Goal: Navigation & Orientation: Locate item on page

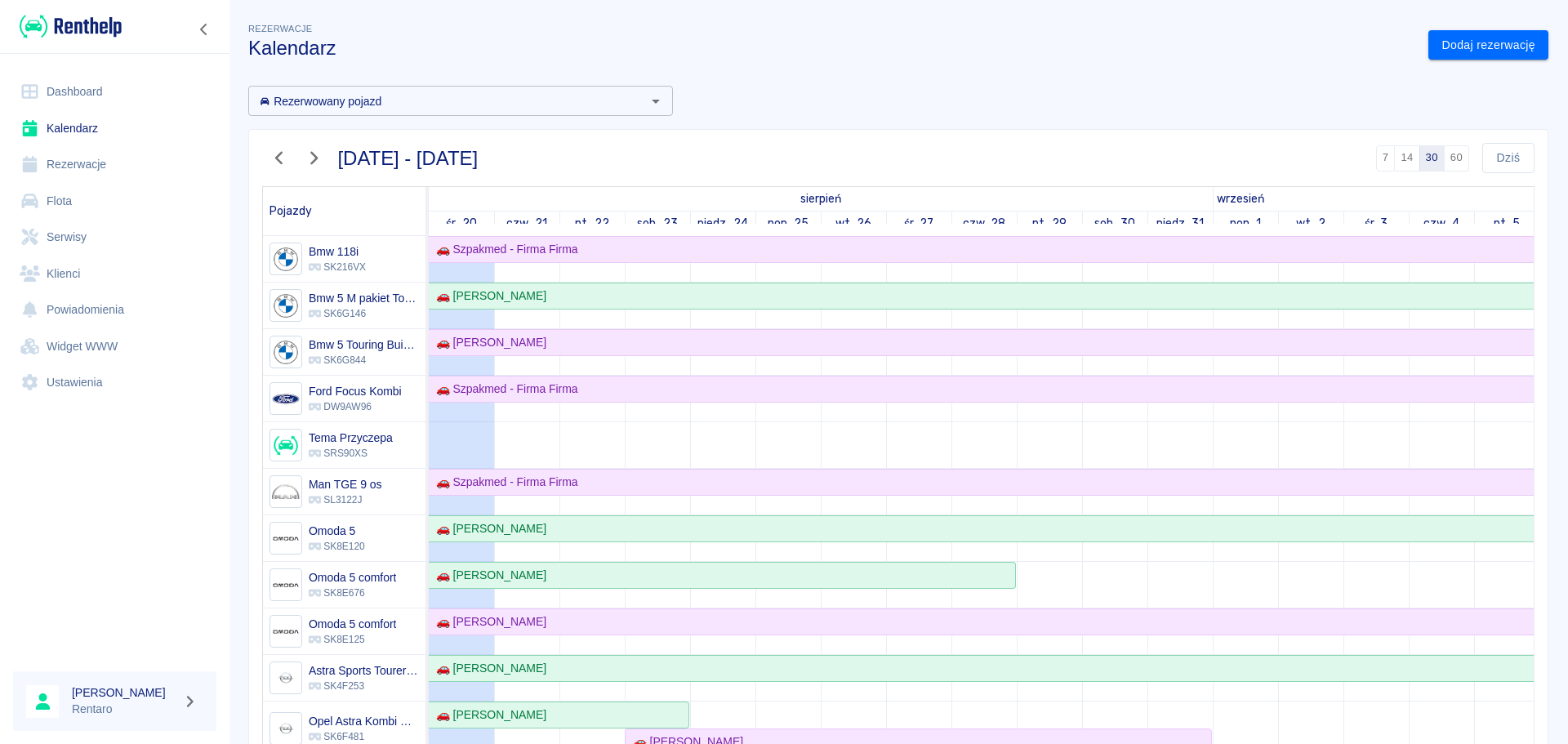
scroll to position [490, 0]
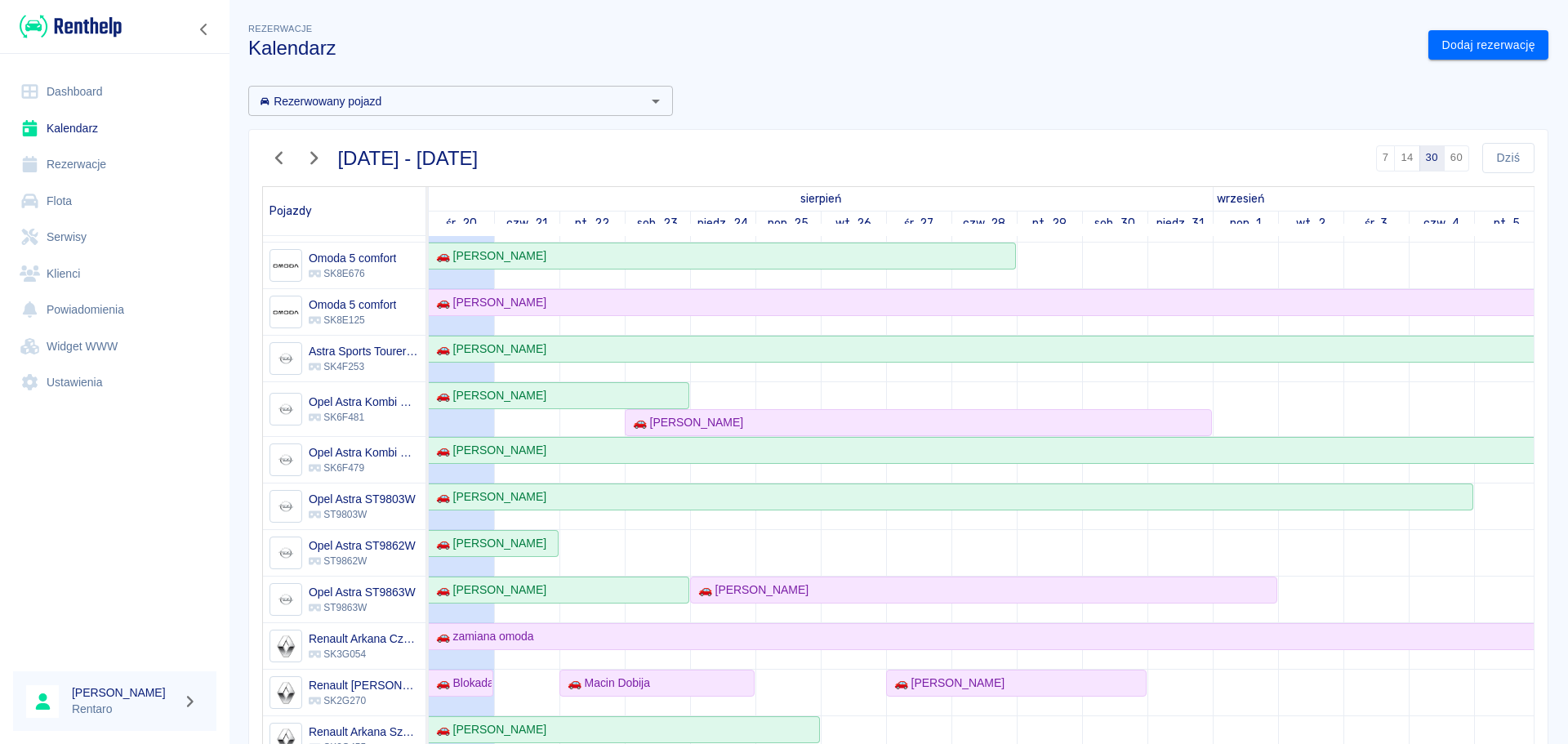
scroll to position [327, 0]
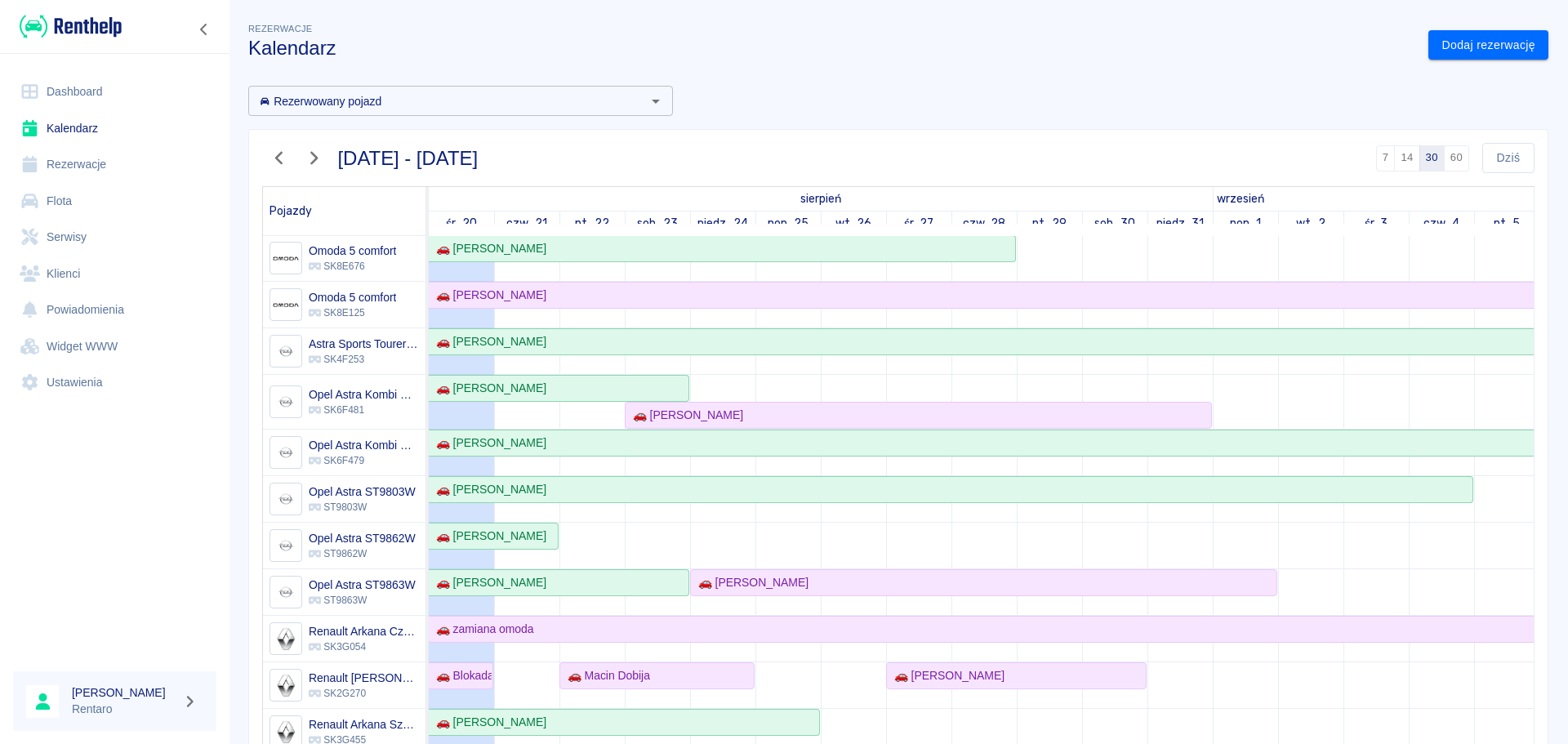
click at [1053, 104] on div "Rezerwowany pojazd Rezerwowany pojazd [DATE] - [DATE] 7 14 30 60 [DATE] Pojazdy…" at bounding box center [891, 467] width 1313 height 789
